Goal: Transaction & Acquisition: Purchase product/service

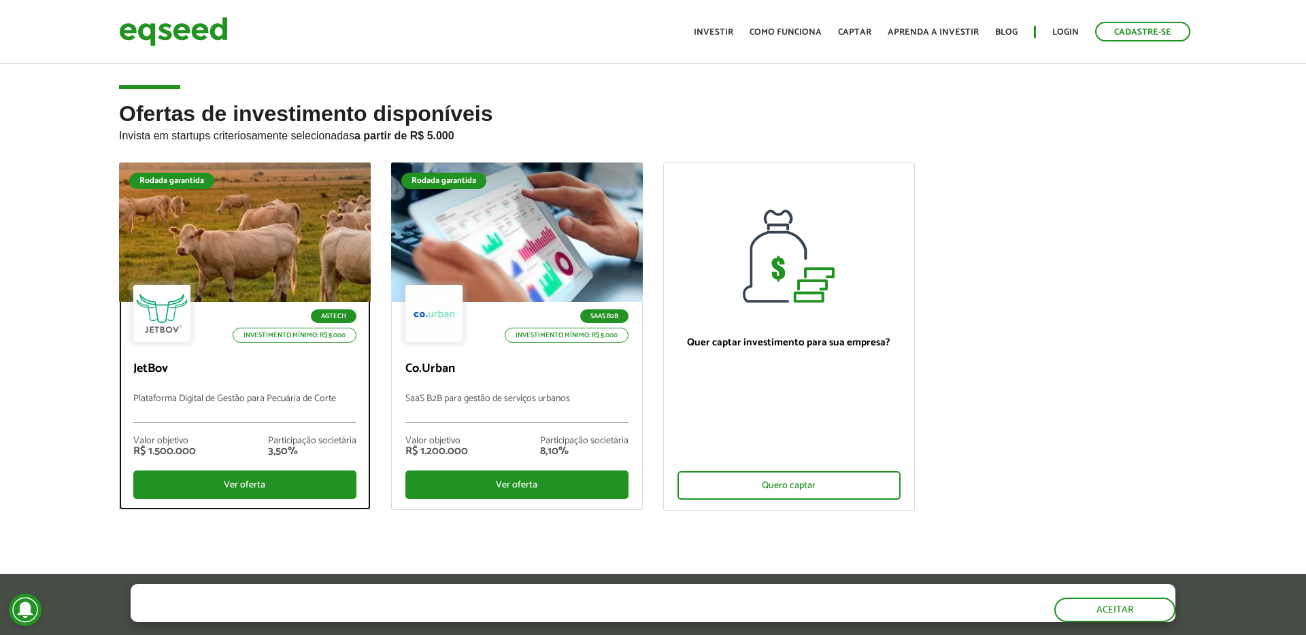
click at [238, 285] on div "Agtech Investimento mínimo: R$ 5.000" at bounding box center [244, 315] width 223 height 60
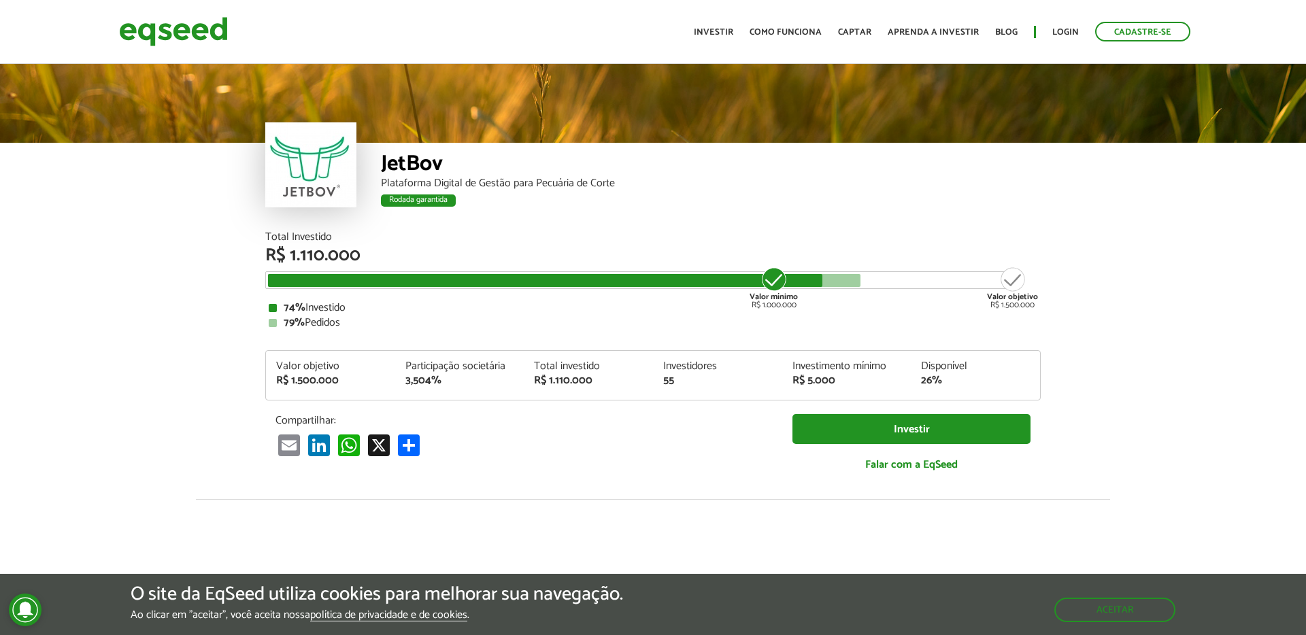
scroll to position [1693, 0]
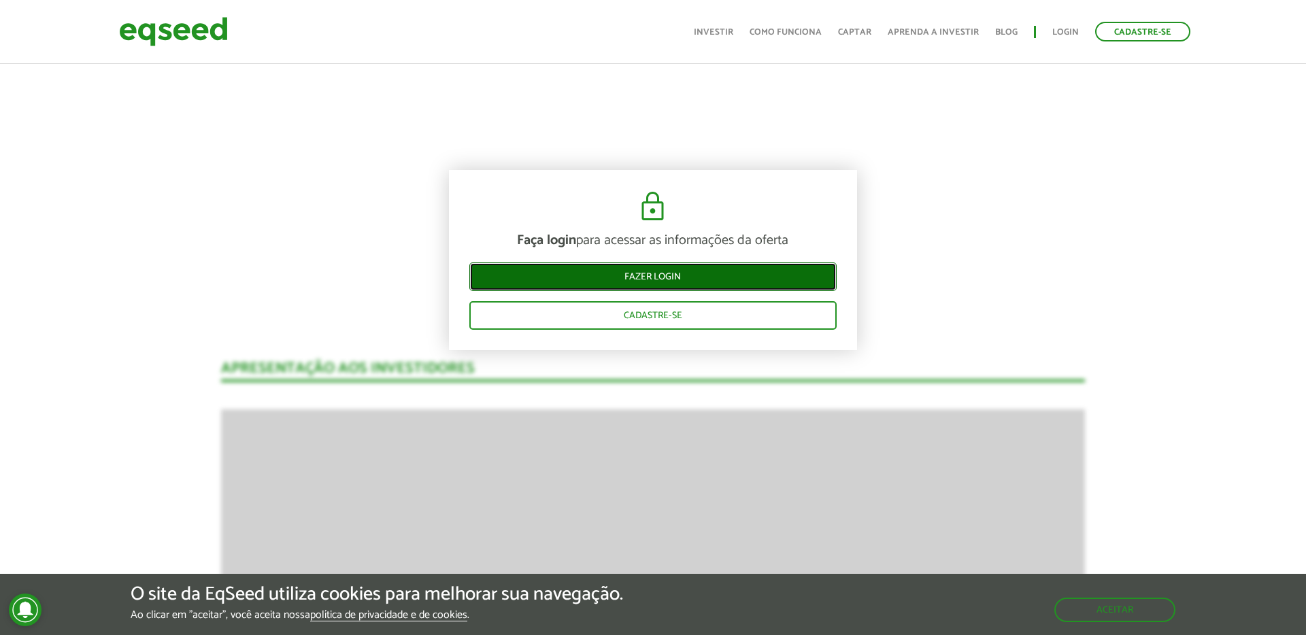
click at [645, 274] on link "Fazer login" at bounding box center [652, 277] width 367 height 29
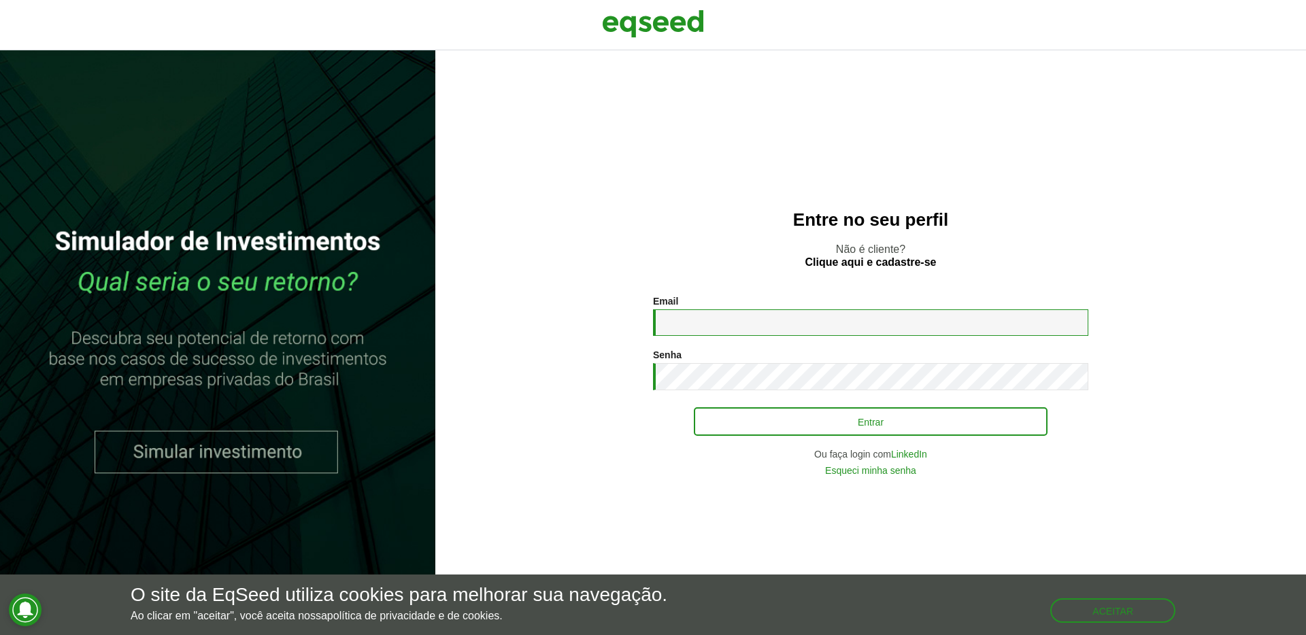
type input "**********"
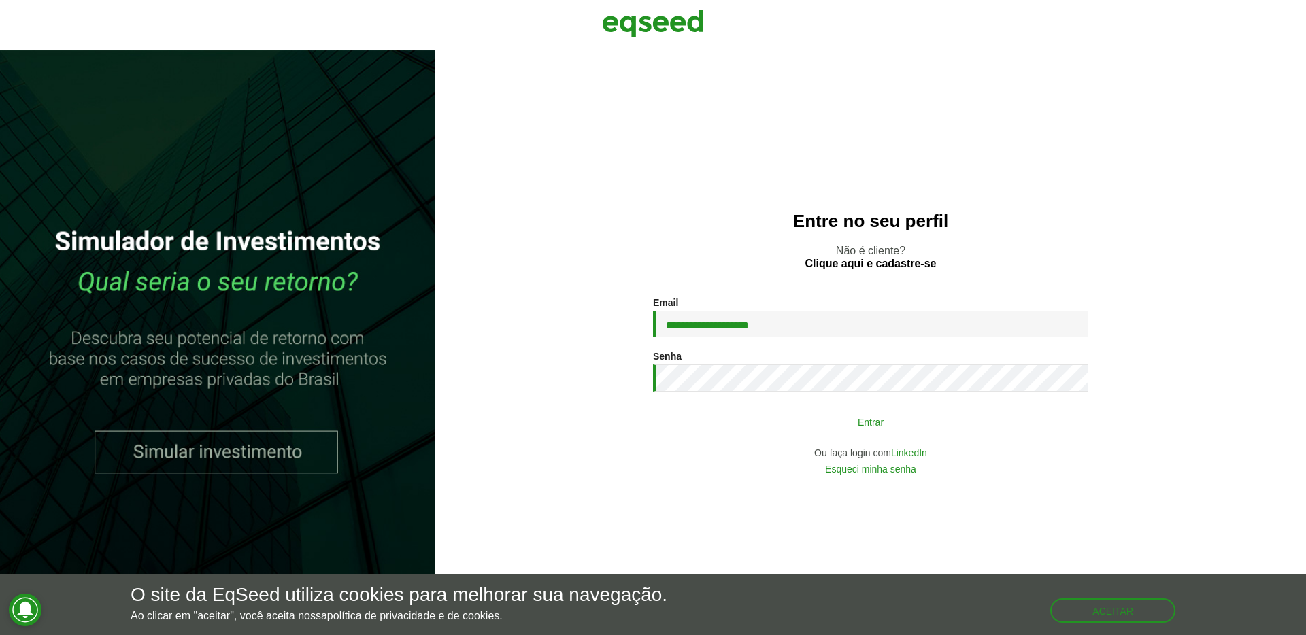
click at [781, 416] on button "Entrar" at bounding box center [871, 422] width 354 height 26
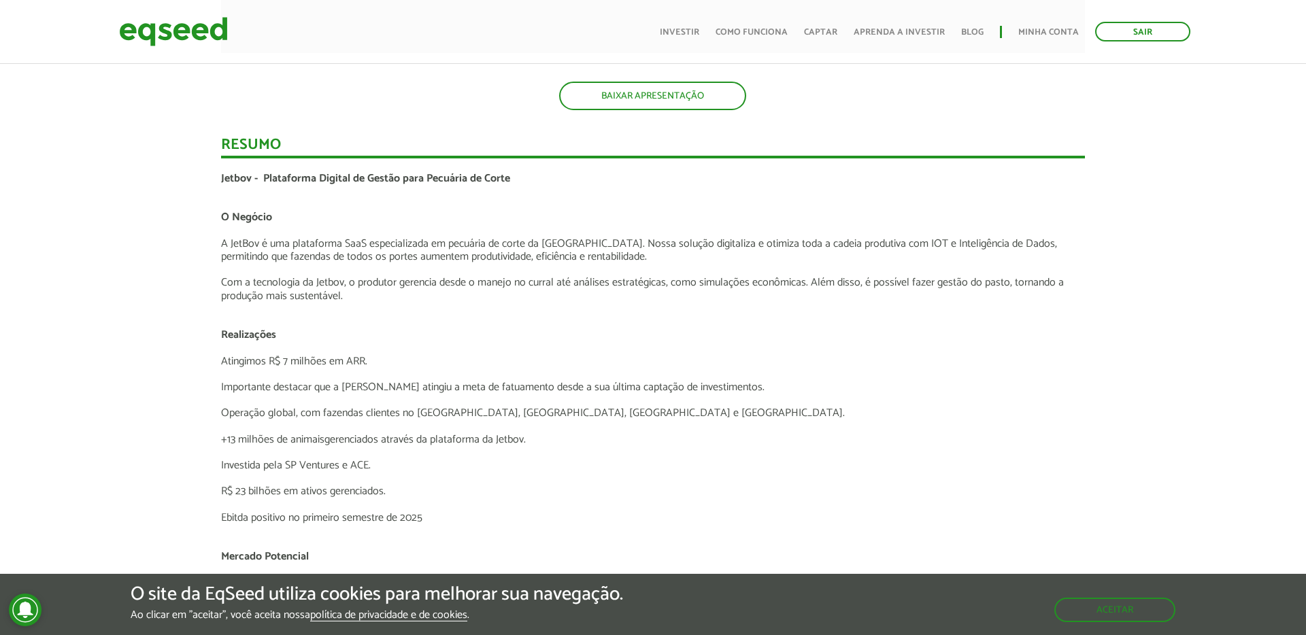
scroll to position [2323, 0]
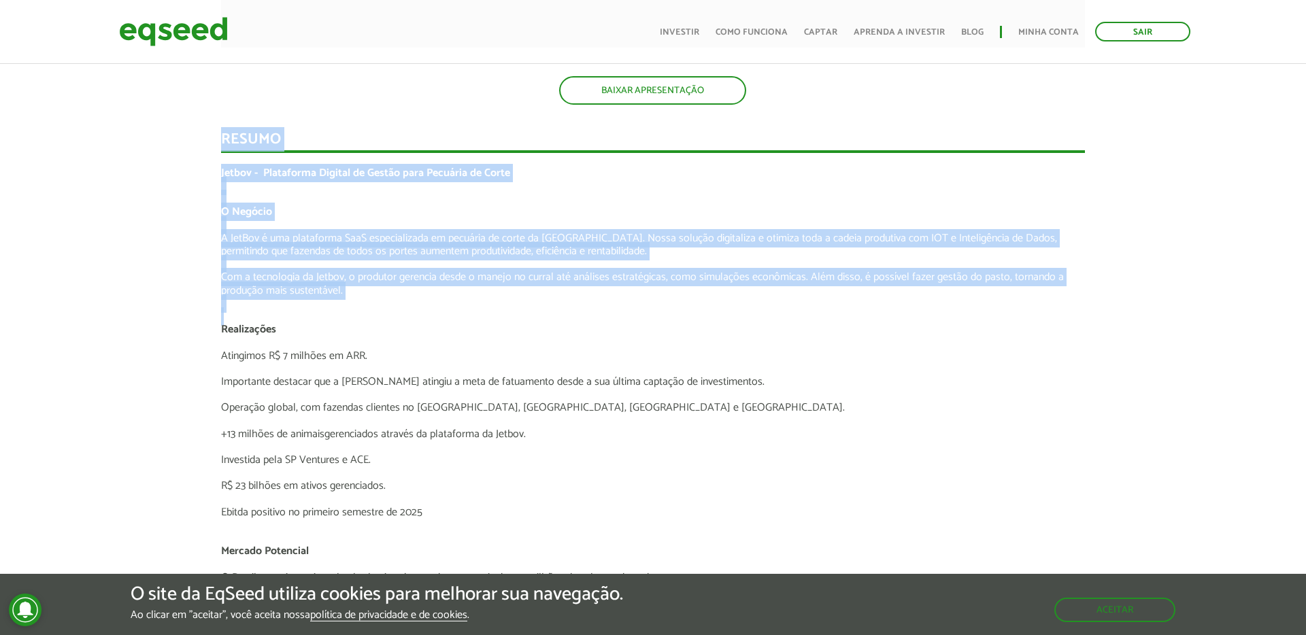
drag, startPoint x: 219, startPoint y: 138, endPoint x: 359, endPoint y: 316, distance: 226.3
click at [359, 316] on div "Novidades Análise da Oferta 1 Lançamento ao vivo | JetBov Apresentação aos inve…" at bounding box center [653, 193] width 884 height 3051
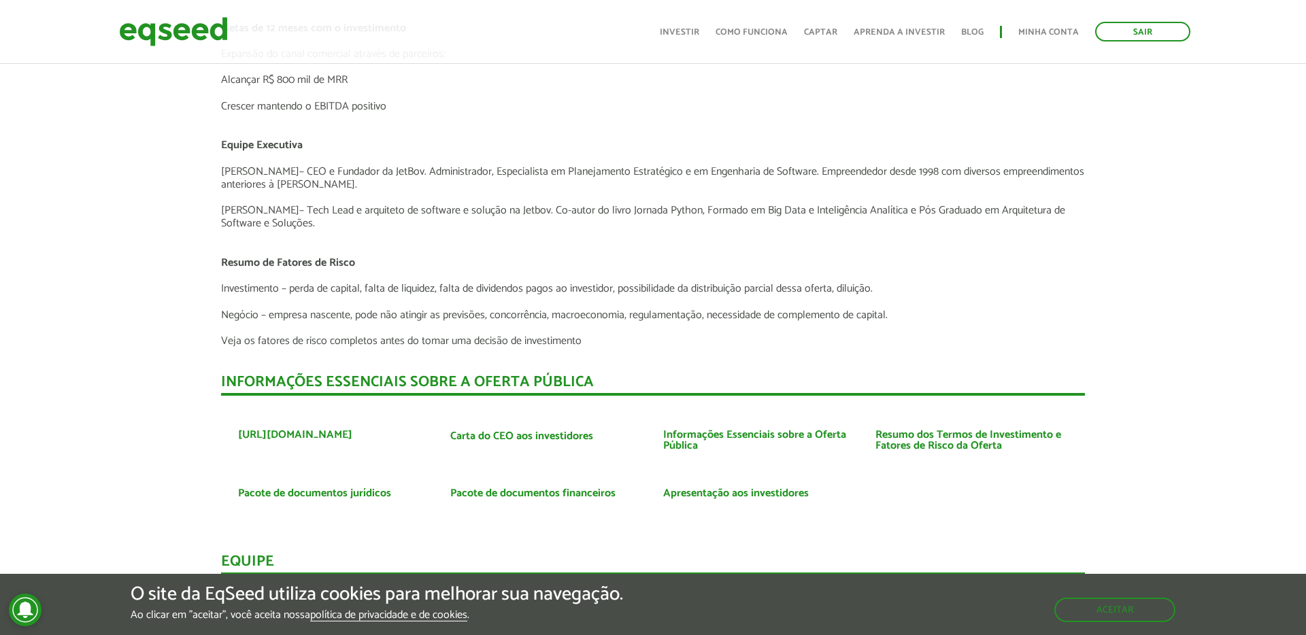
scroll to position [2963, 0]
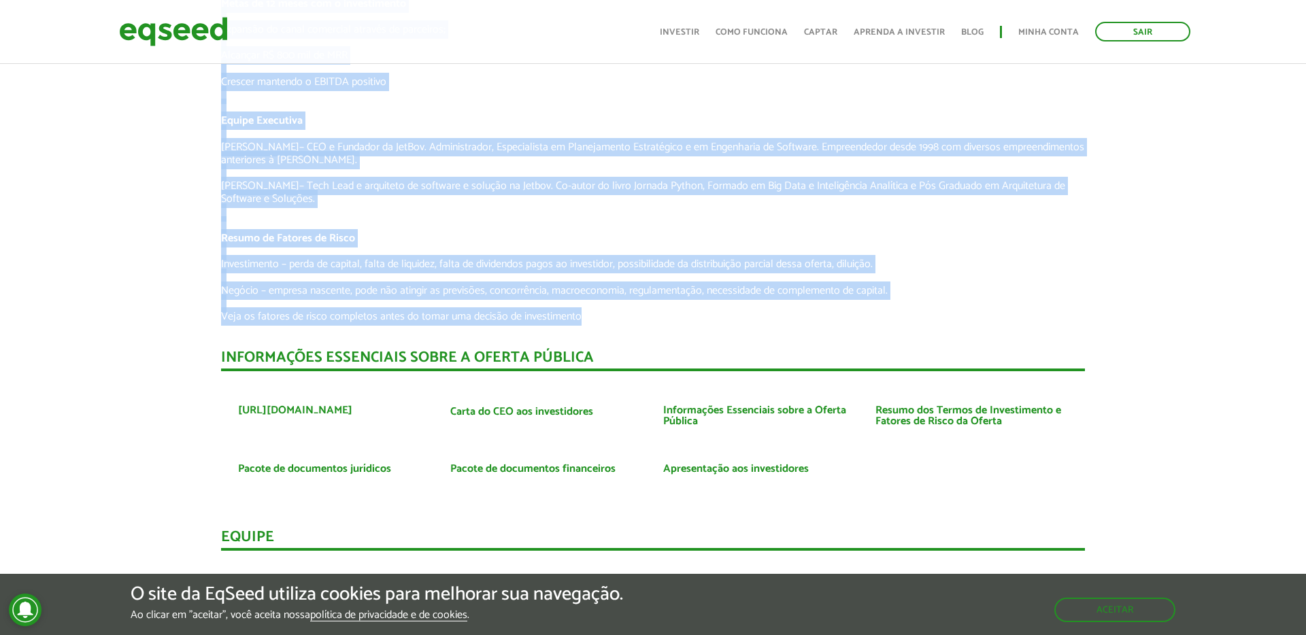
click at [582, 317] on p "Veja os fatores de risco completos antes do tomar uma decisão de investimento" at bounding box center [653, 316] width 864 height 13
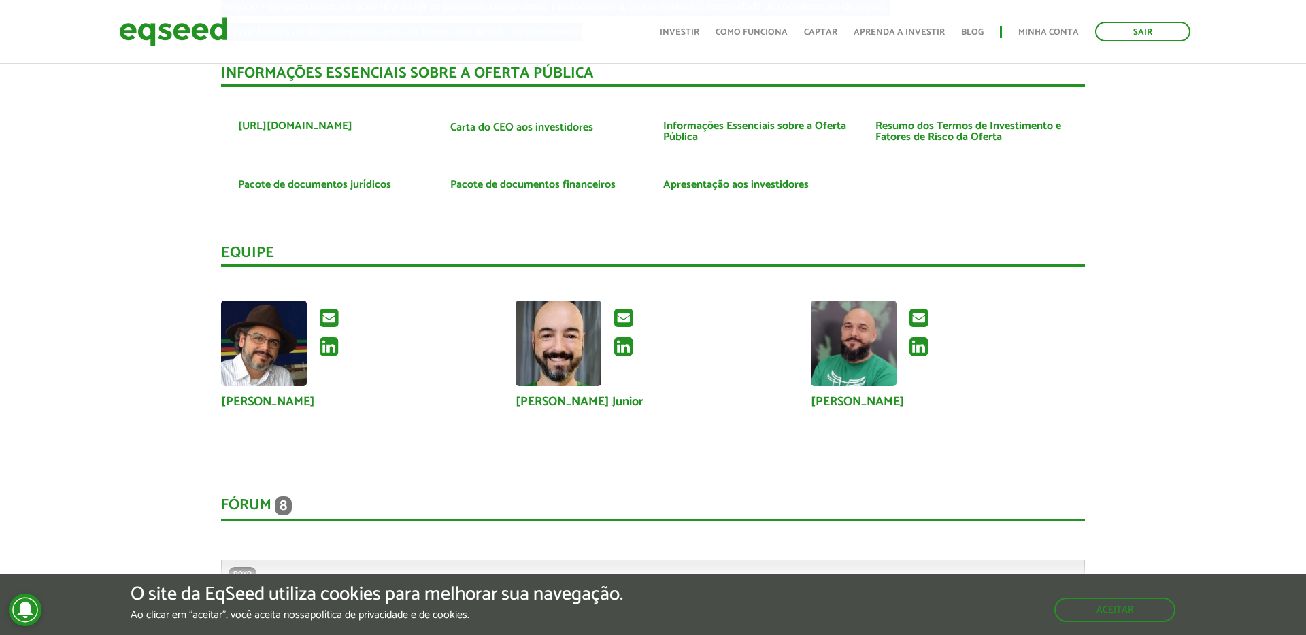
scroll to position [3245, 0]
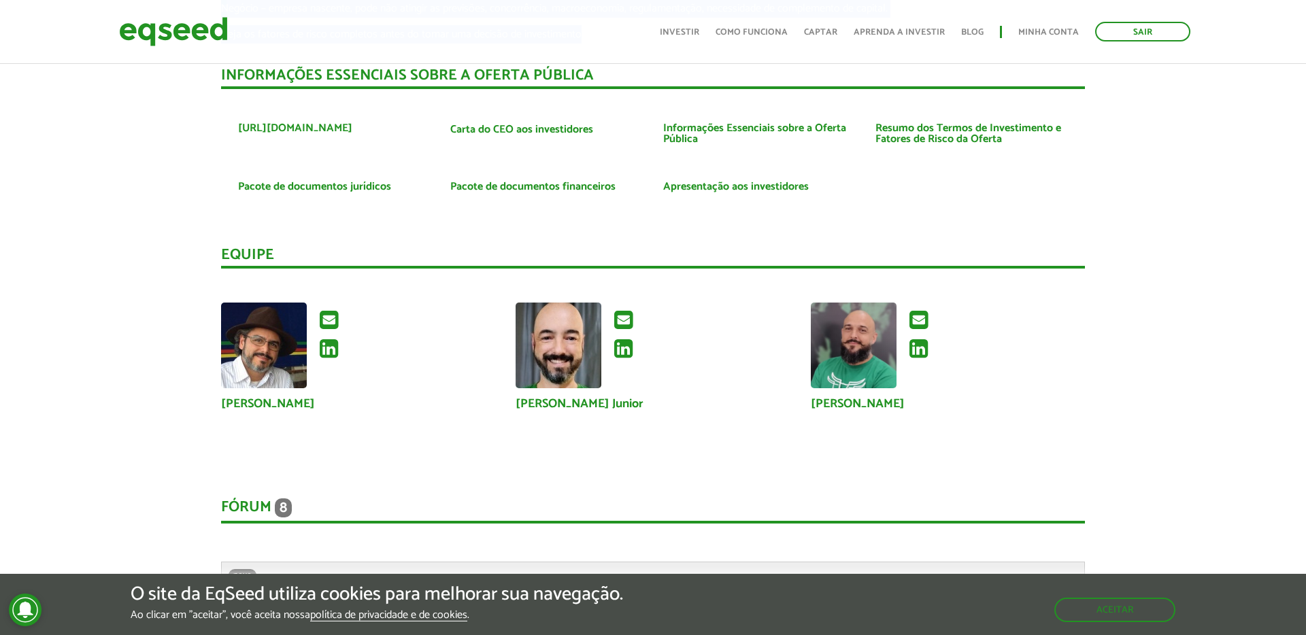
copy div "Loremi Dolors - Ametconsec Adipisc el Seddoe temp Incididu ut Labor E Dolorem A…"
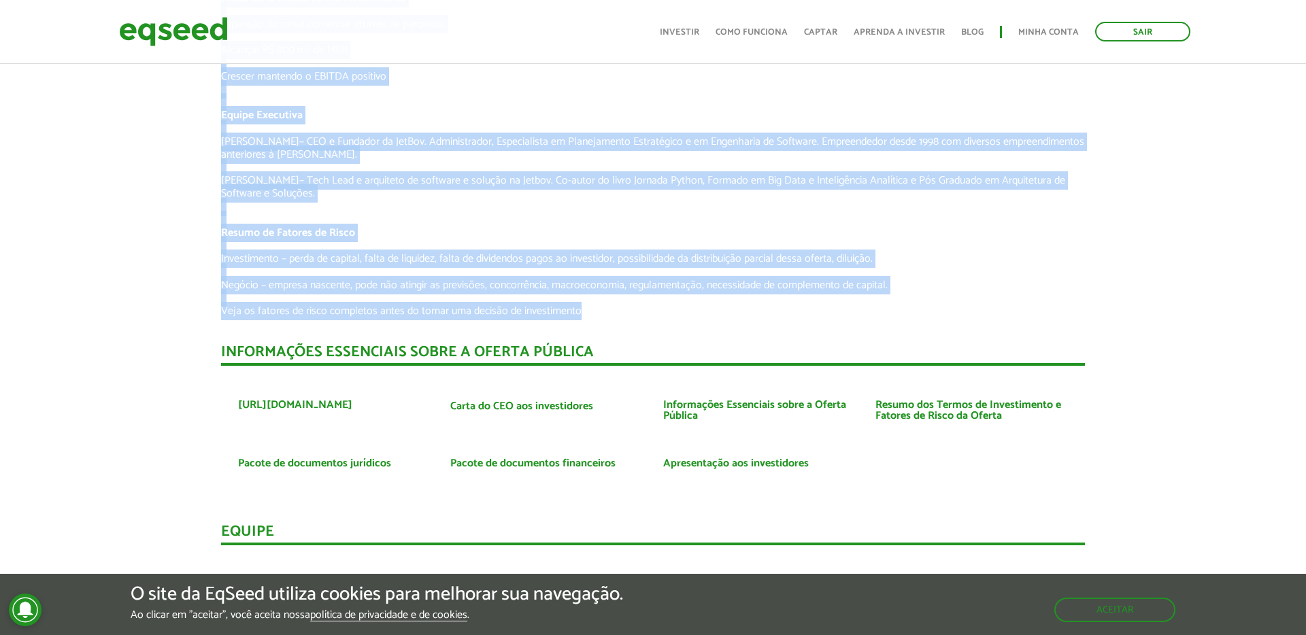
scroll to position [2960, 0]
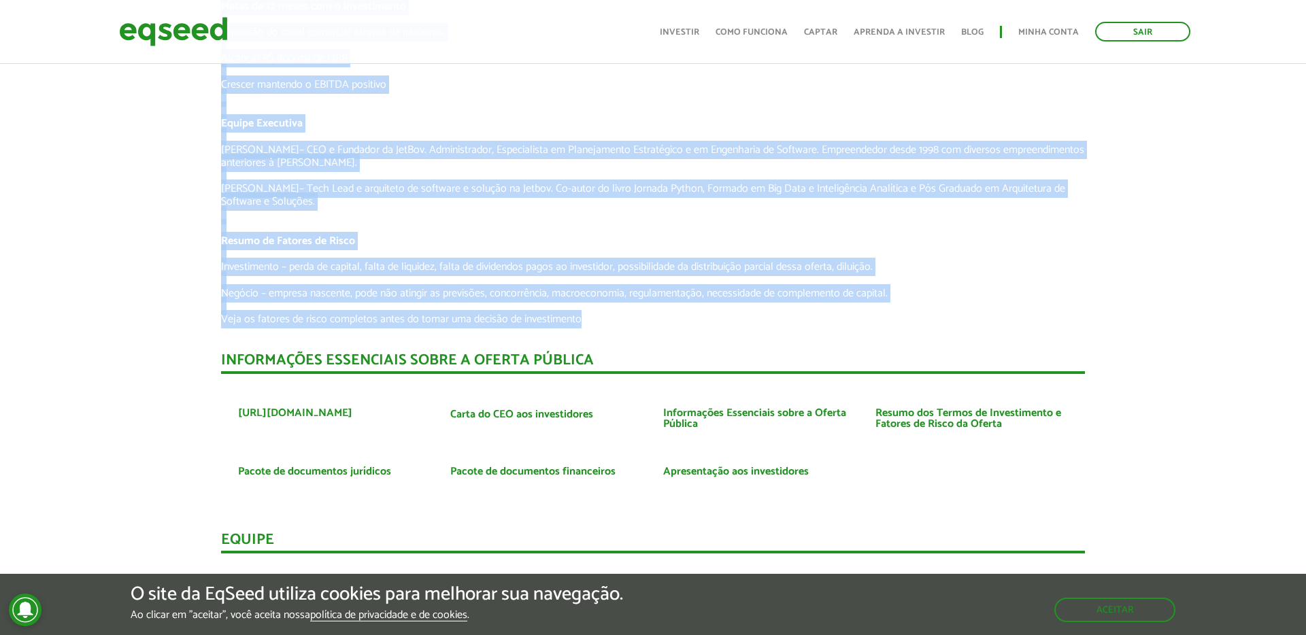
click at [547, 307] on p at bounding box center [653, 306] width 864 height 13
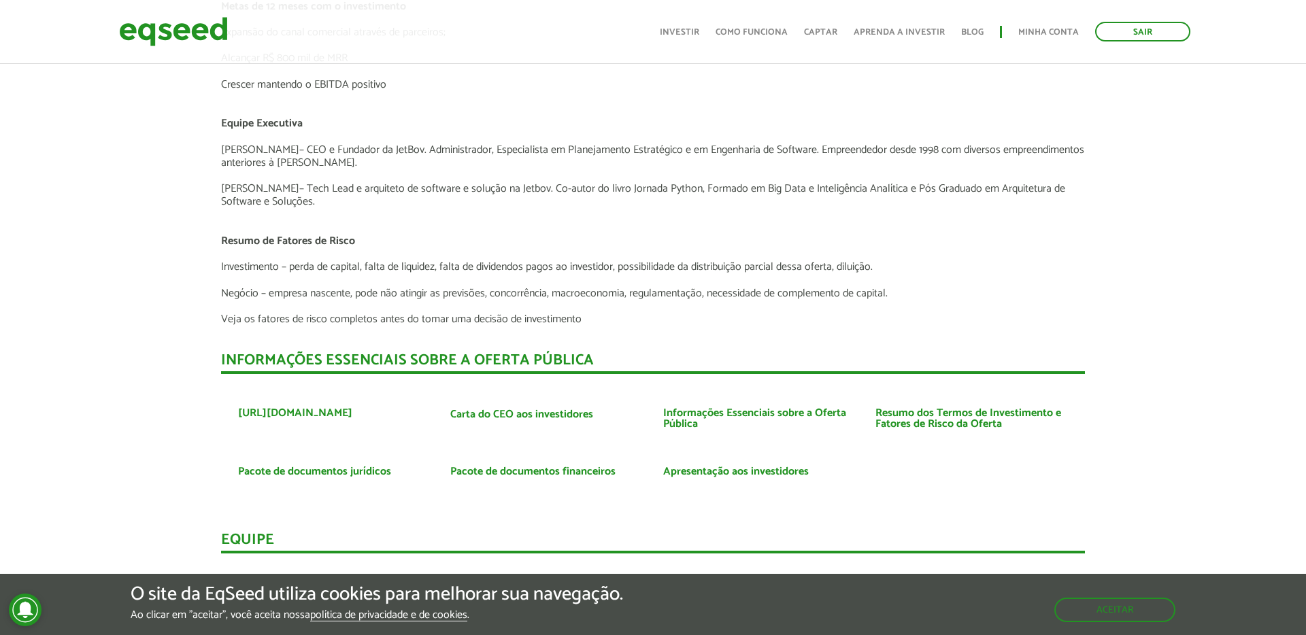
click at [305, 320] on p "Veja os fatores de risco completos antes do tomar uma decisão de investimento" at bounding box center [653, 319] width 864 height 13
click at [731, 476] on link "Apresentação aos investidores" at bounding box center [736, 472] width 146 height 11
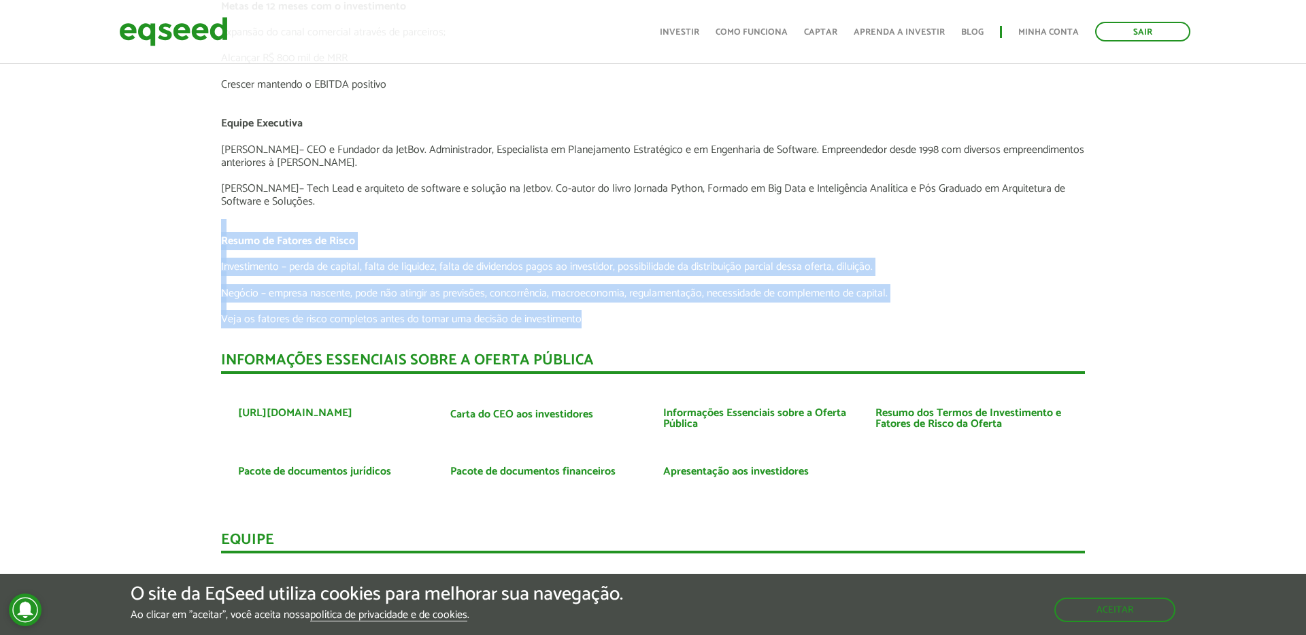
drag, startPoint x: 593, startPoint y: 316, endPoint x: 360, endPoint y: 209, distance: 256.3
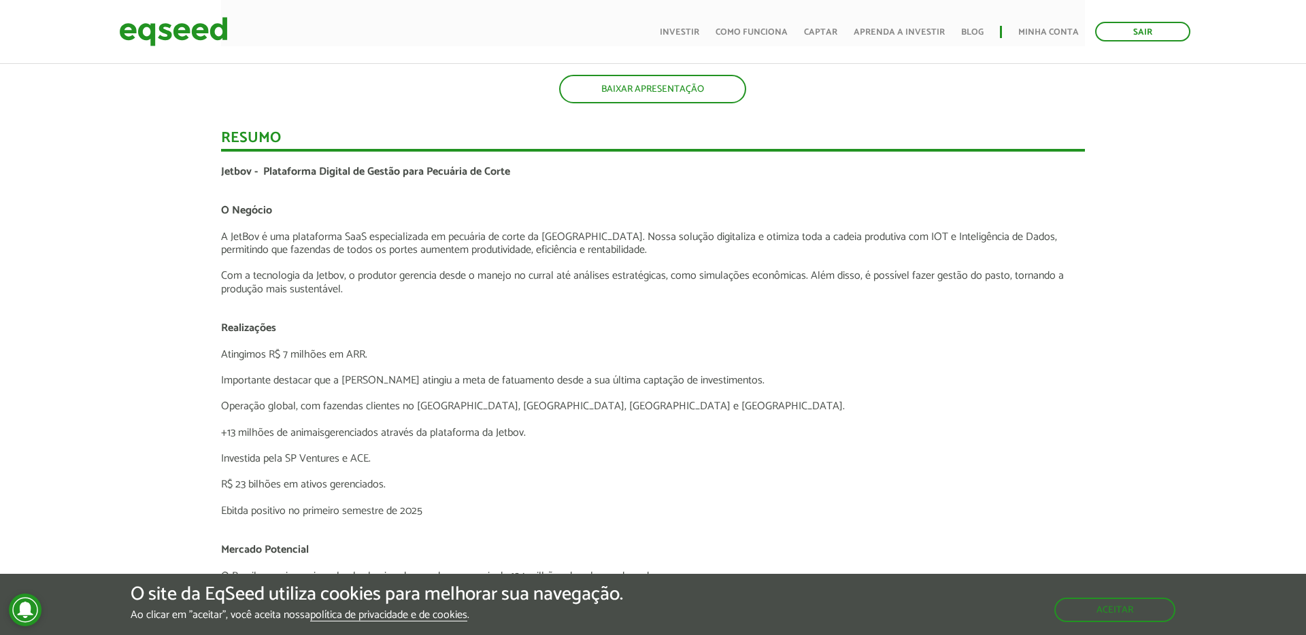
scroll to position [2323, 0]
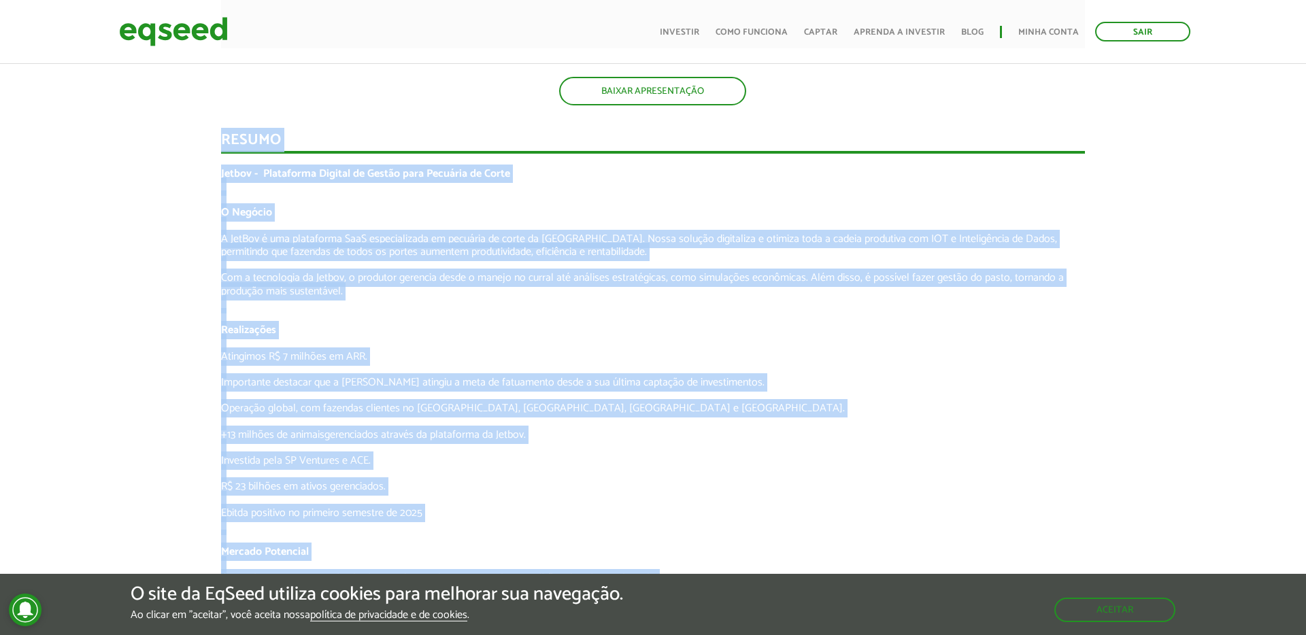
click at [221, 144] on div "Resumo" at bounding box center [653, 143] width 864 height 21
copy div "Resumo Jetbov - Plataforma Digital de Gestão para Pecuária de Corte O Negócio A…"
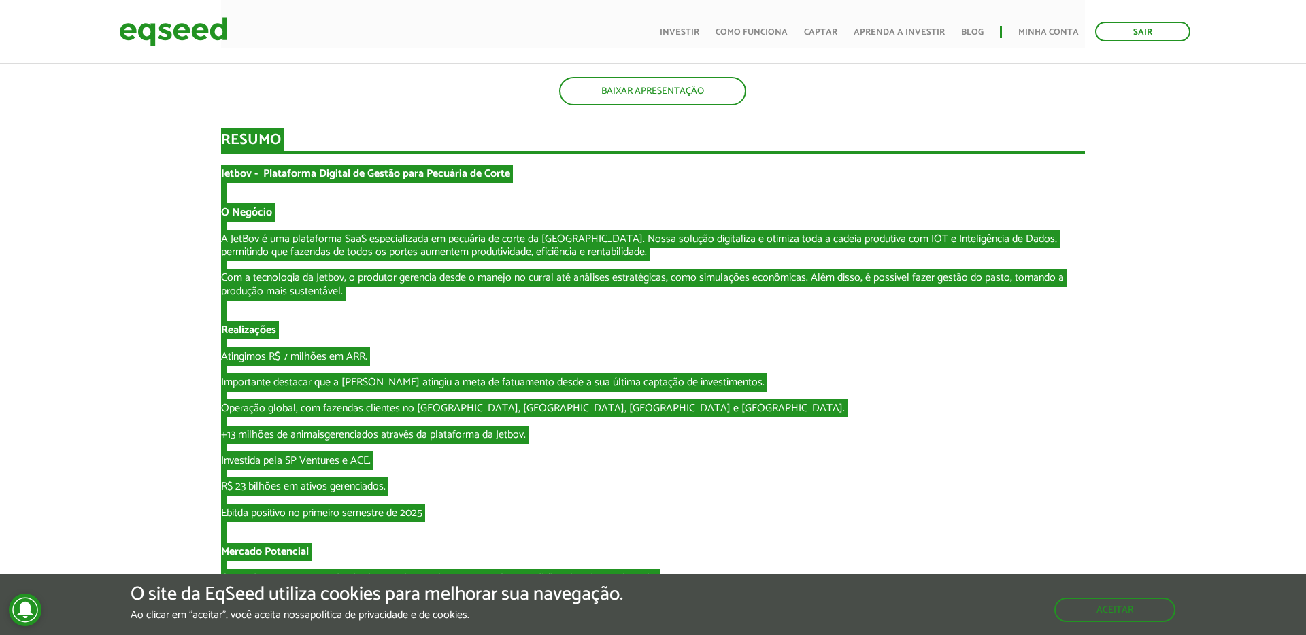
scroll to position [1485, 0]
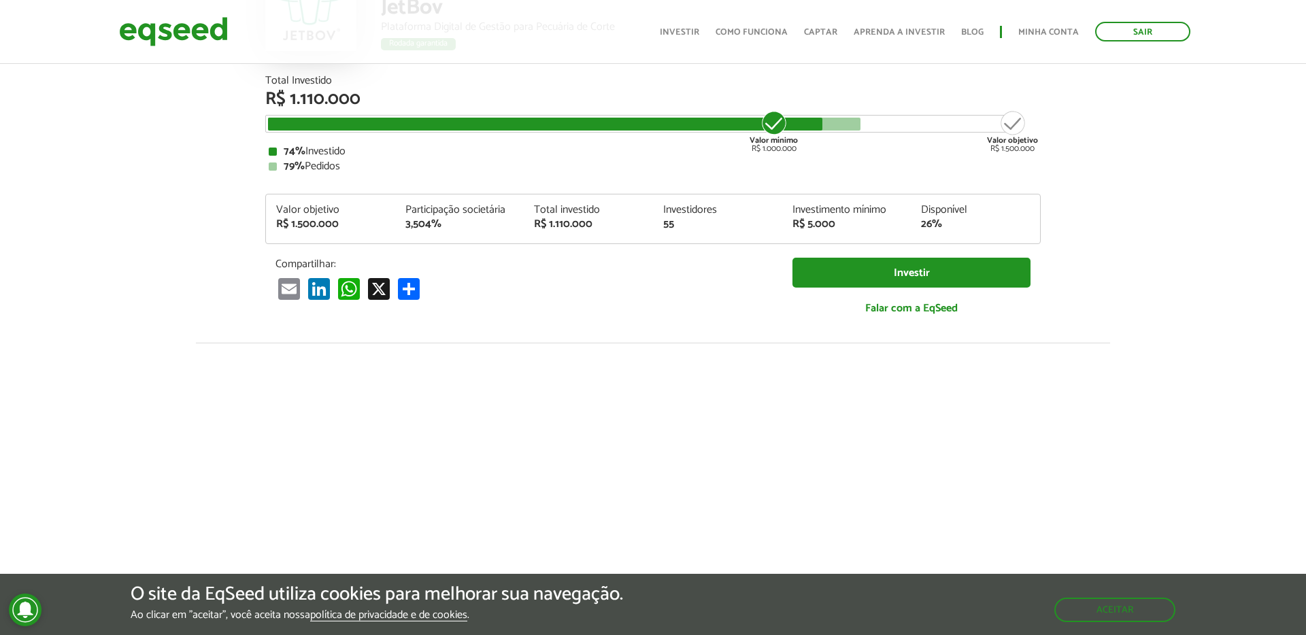
scroll to position [157, 0]
drag, startPoint x: 321, startPoint y: 222, endPoint x: 280, endPoint y: 223, distance: 41.5
click at [280, 223] on div "R$ 1.500.000" at bounding box center [330, 223] width 109 height 11
copy div "R$ 1.500.000"
